Goal: Check status: Check status

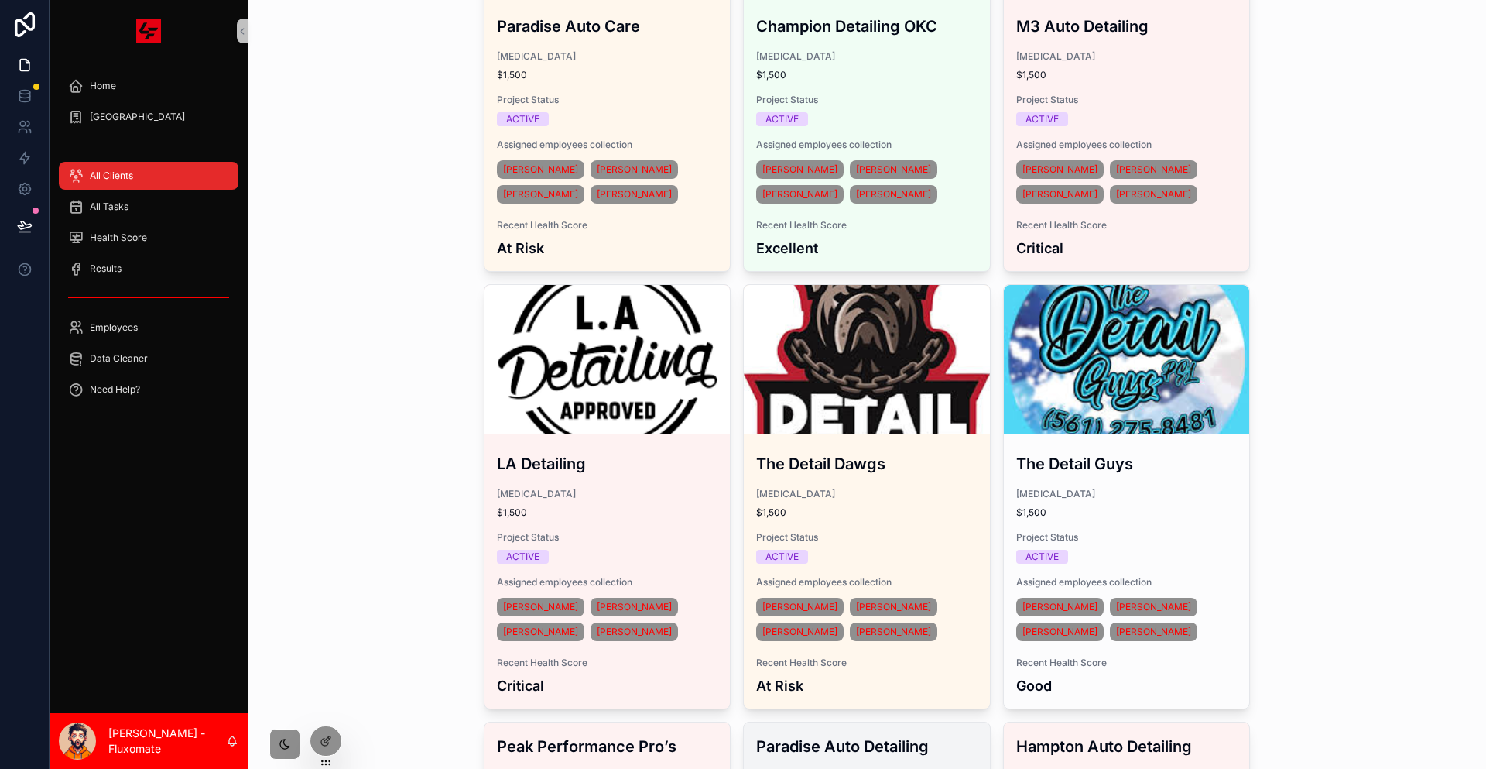
scroll to position [2786, 0]
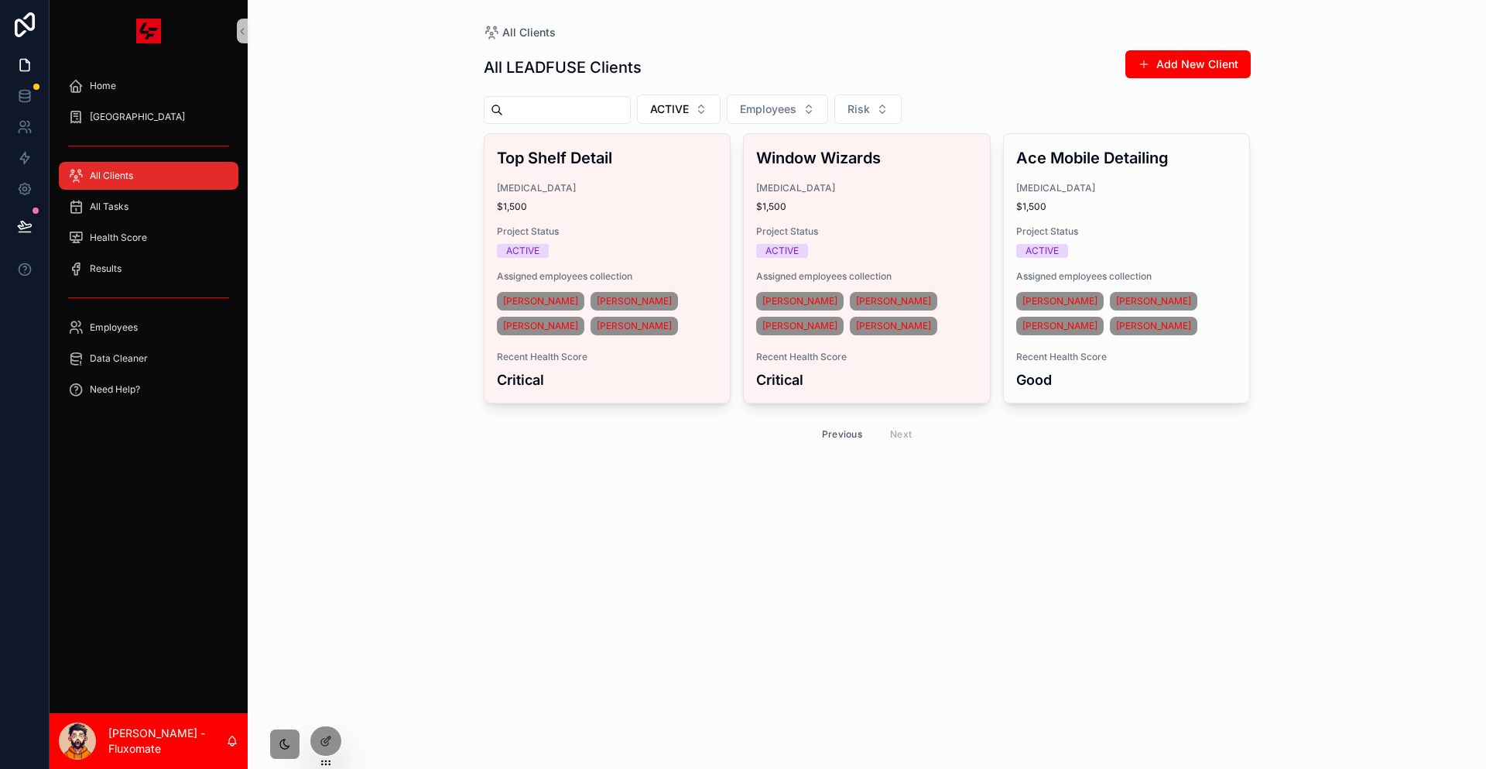
click at [826, 422] on button "Previous" at bounding box center [842, 434] width 62 height 24
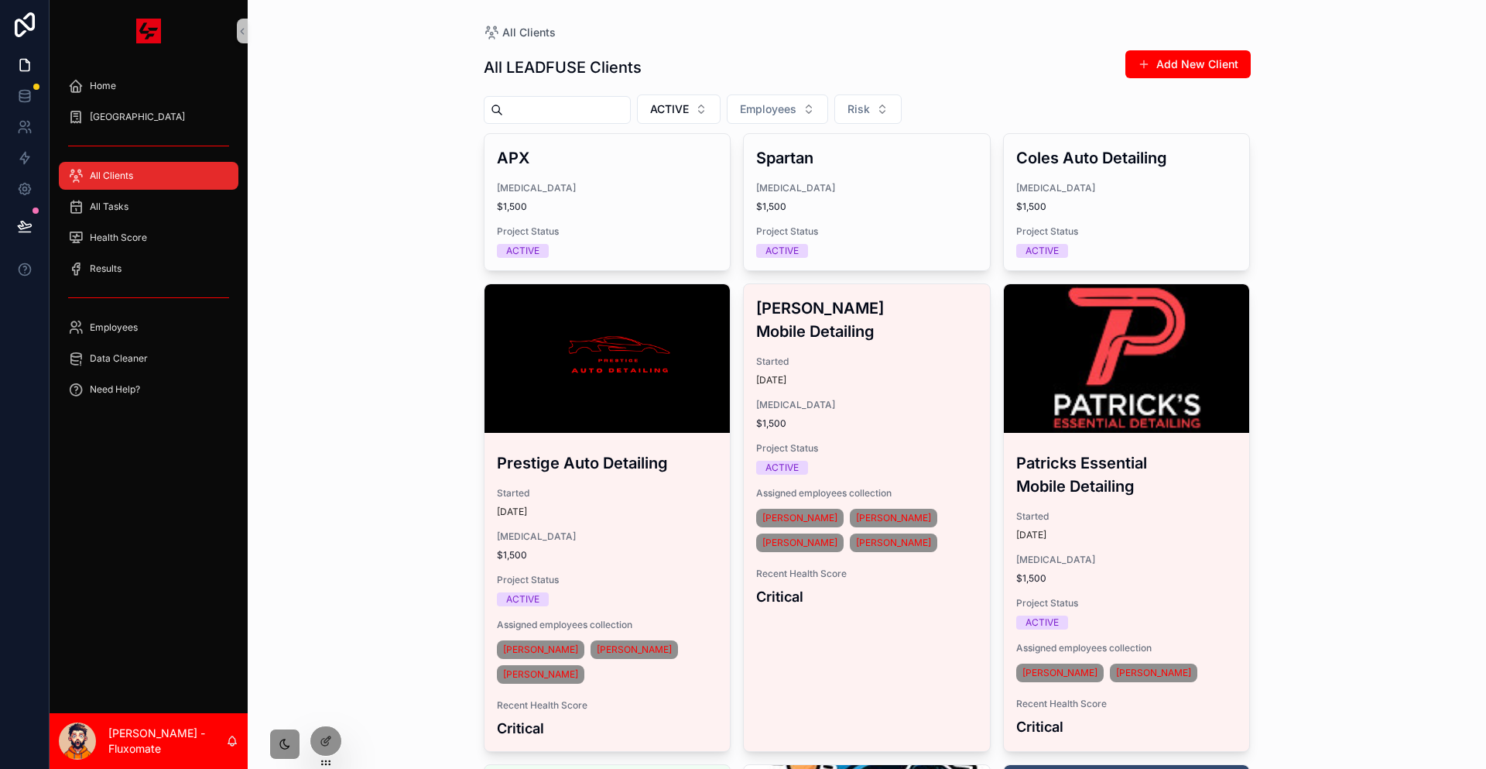
click at [687, 76] on div "All LEADFUSE Clients Add New Client" at bounding box center [867, 68] width 767 height 36
click at [700, 102] on button "ACTIVE" at bounding box center [679, 108] width 84 height 29
click at [656, 155] on div "None" at bounding box center [673, 158] width 186 height 25
click at [149, 256] on div "Results" at bounding box center [148, 268] width 161 height 25
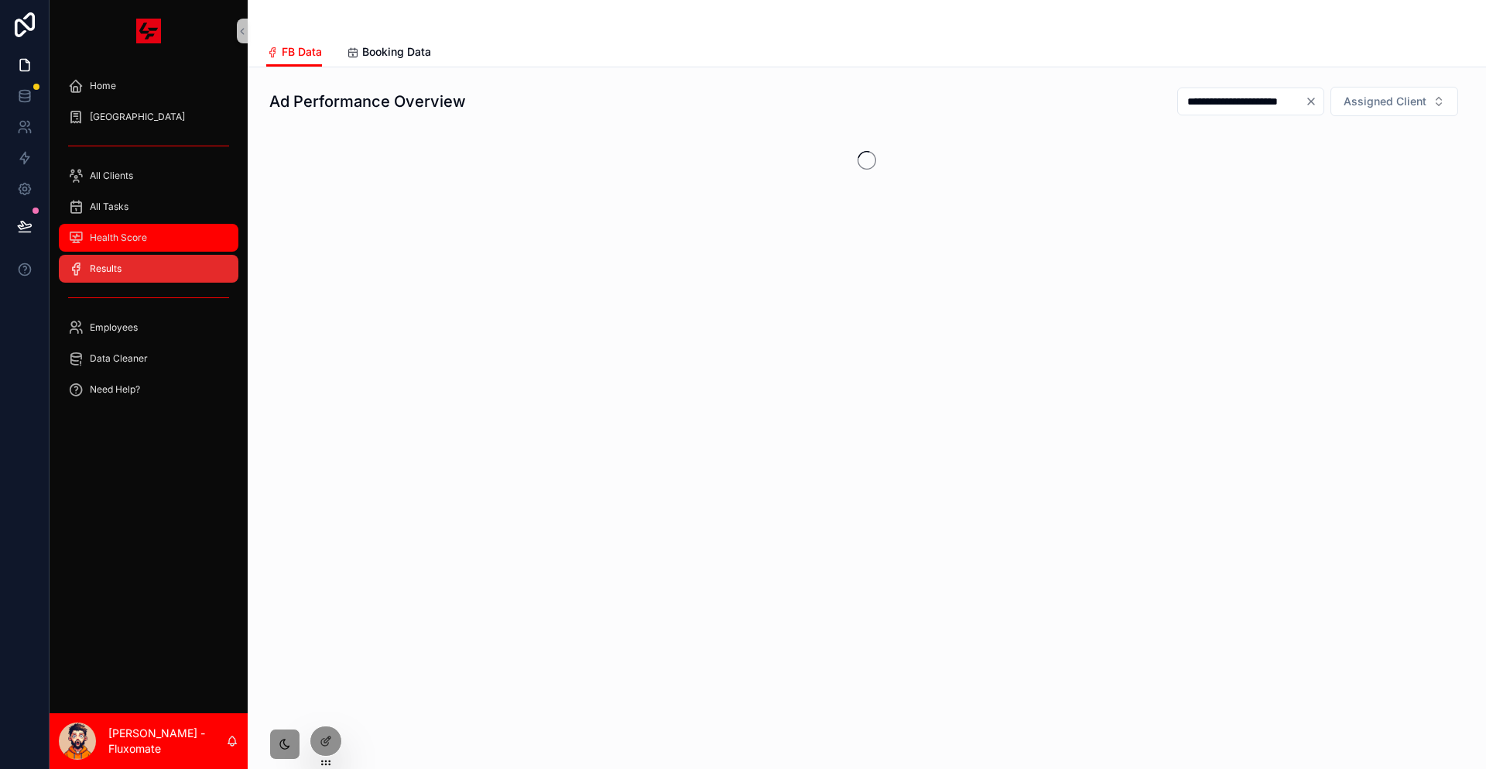
click at [141, 225] on div "Health Score" at bounding box center [148, 237] width 161 height 25
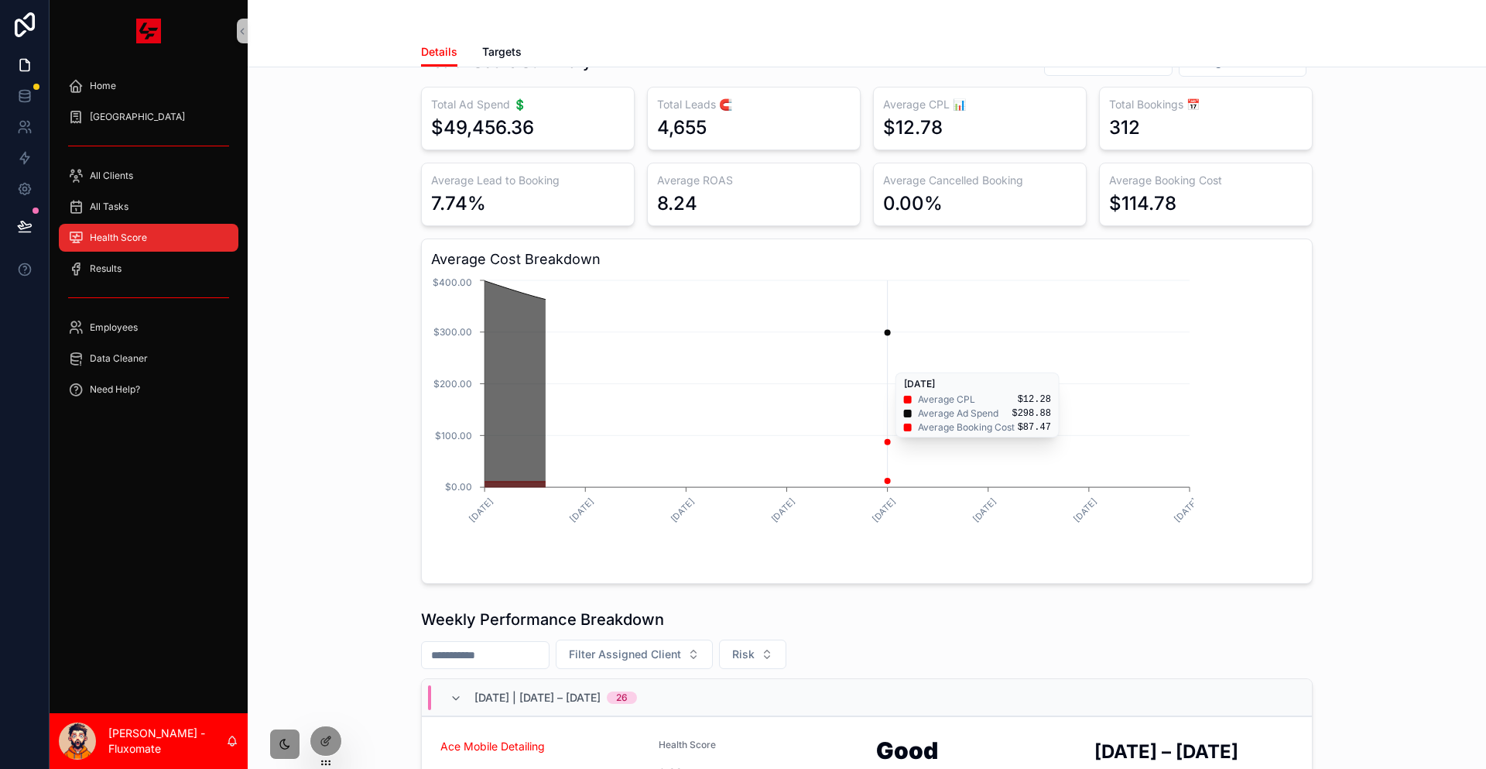
scroll to position [77, 0]
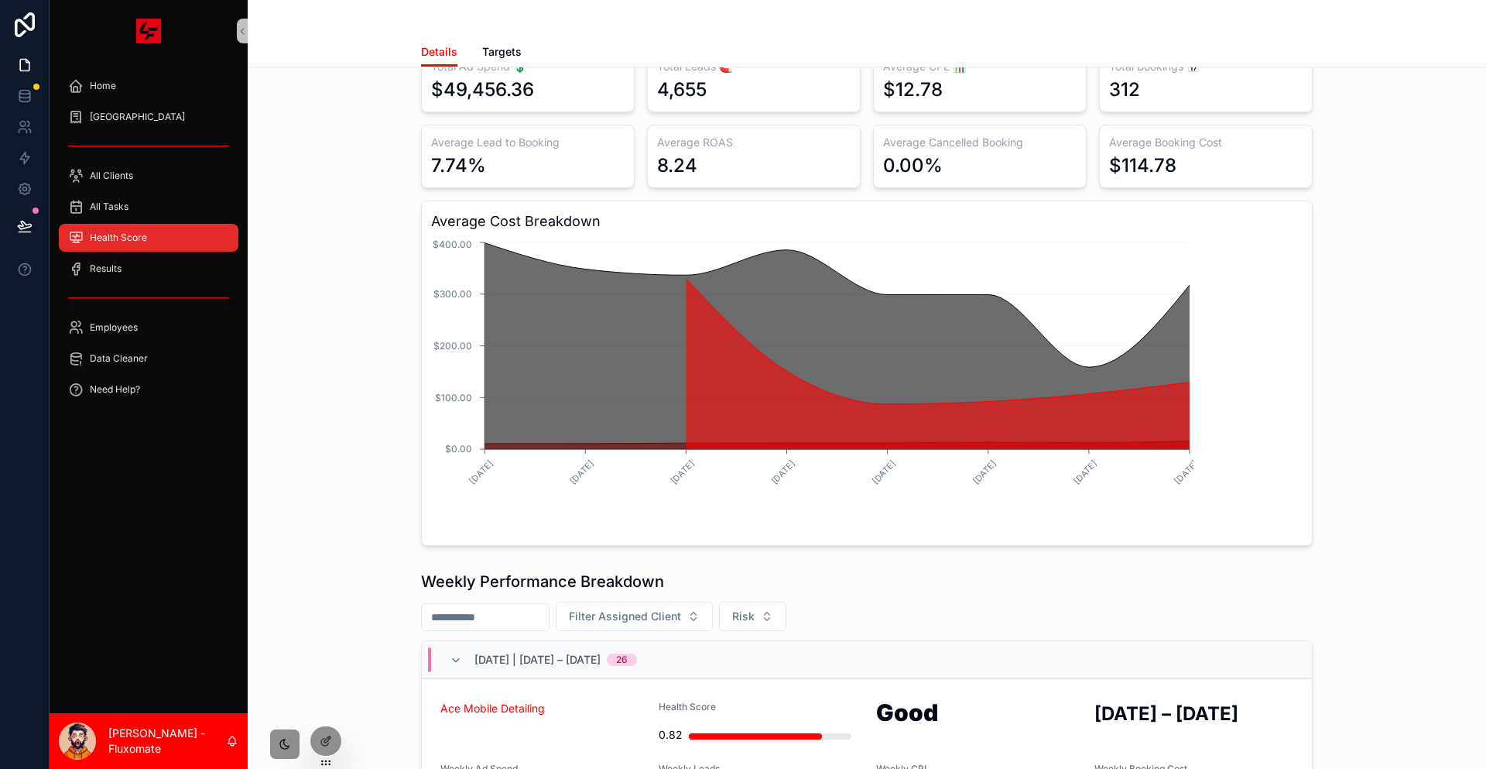
click at [601, 652] on span "[DATE] | [DATE] – [DATE]" at bounding box center [537, 659] width 126 height 15
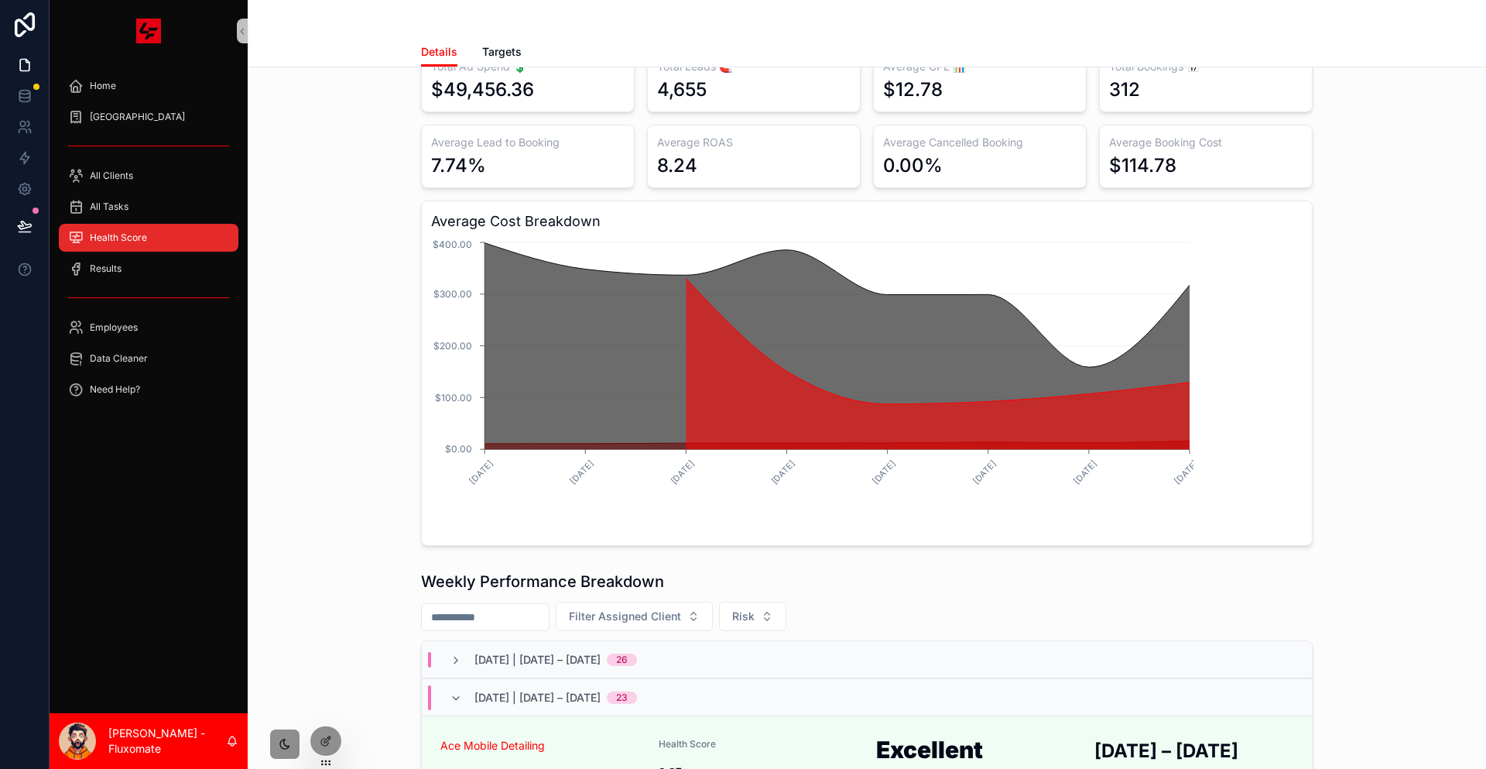
click at [601, 652] on span "[DATE] | [DATE] – [DATE]" at bounding box center [537, 659] width 126 height 15
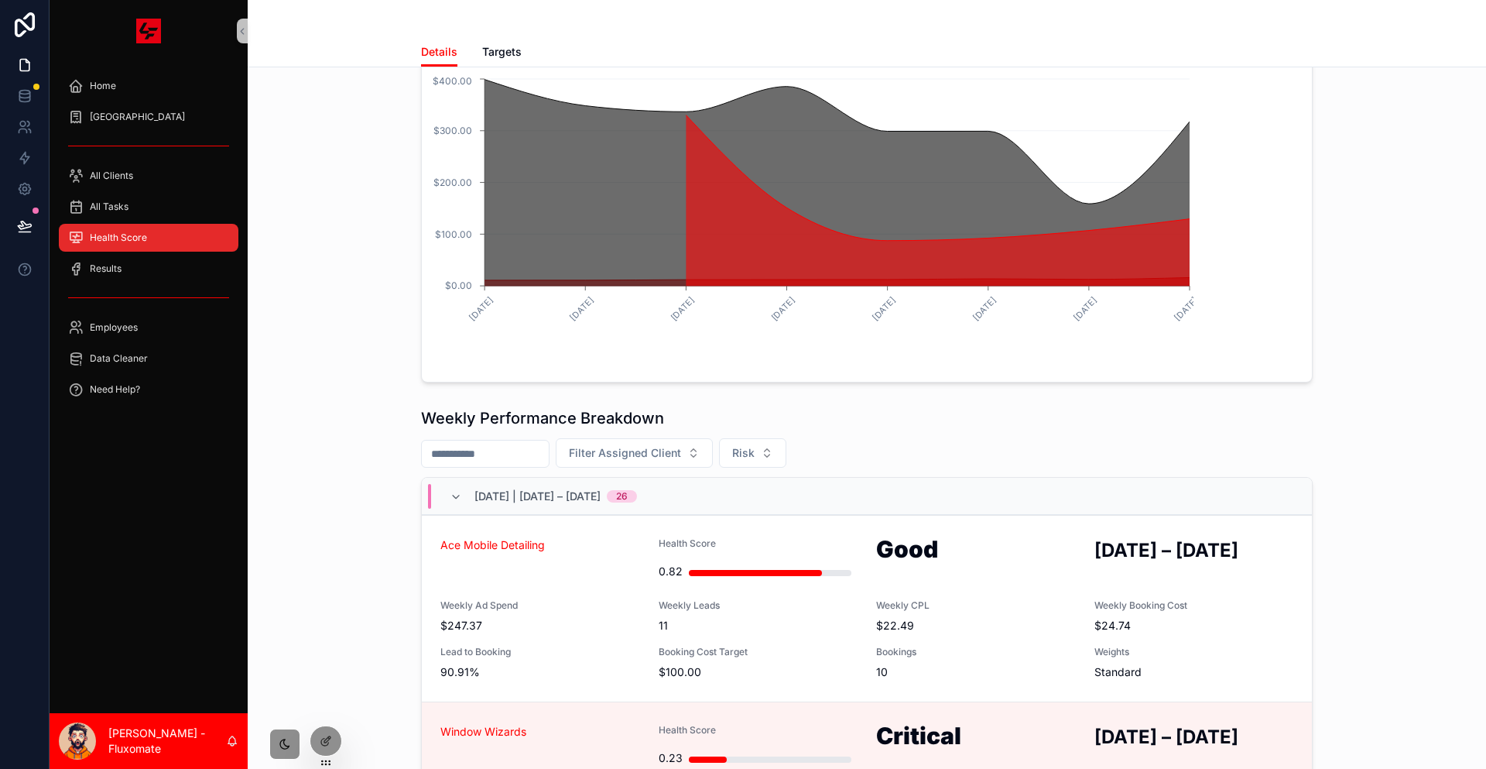
scroll to position [0, 0]
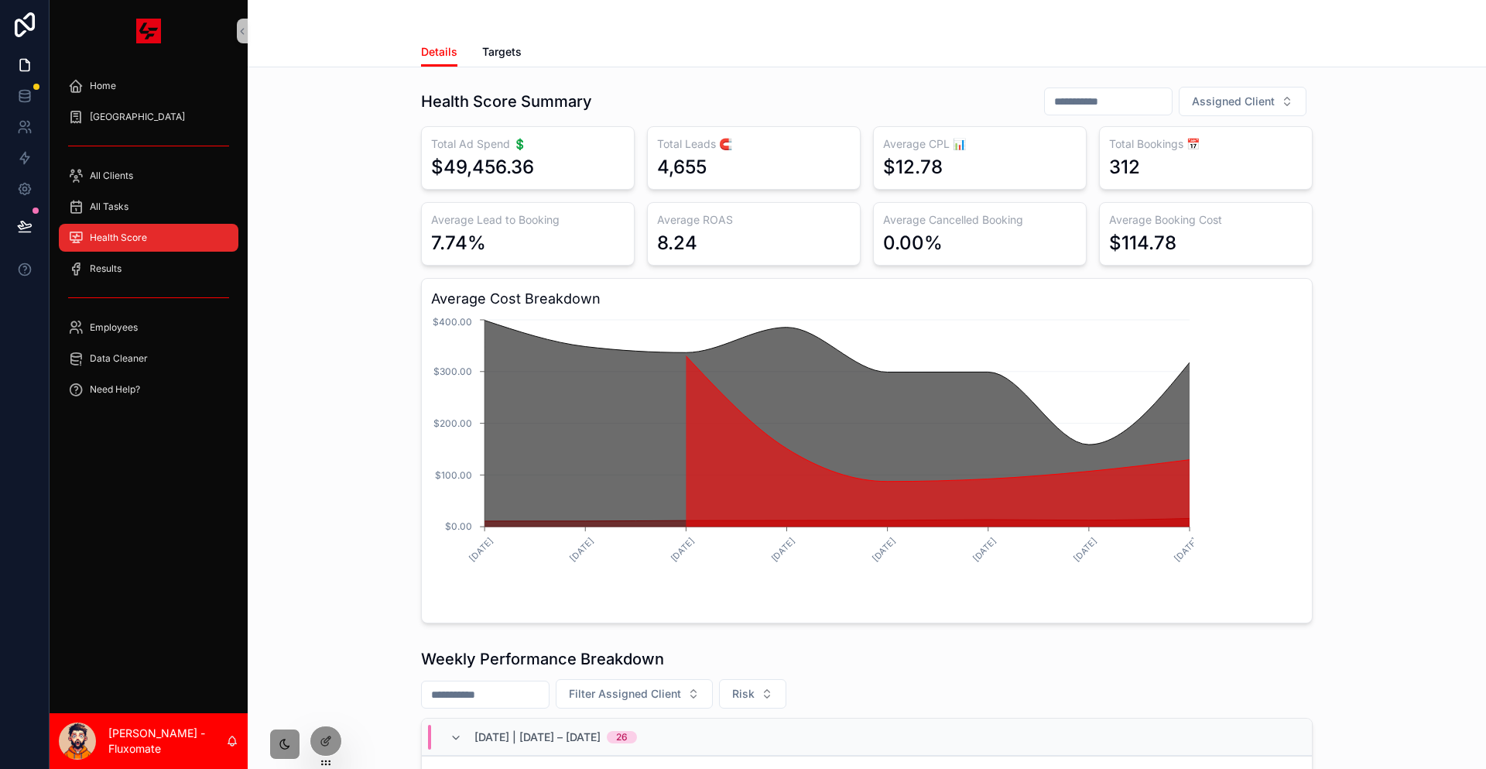
click at [1460, 222] on div "Health Score Summary Assigned Client Total Ad Spend 💲 $49,456.36 Total Leads 🧲 …" at bounding box center [867, 355] width 1214 height 550
